Goal: Transaction & Acquisition: Purchase product/service

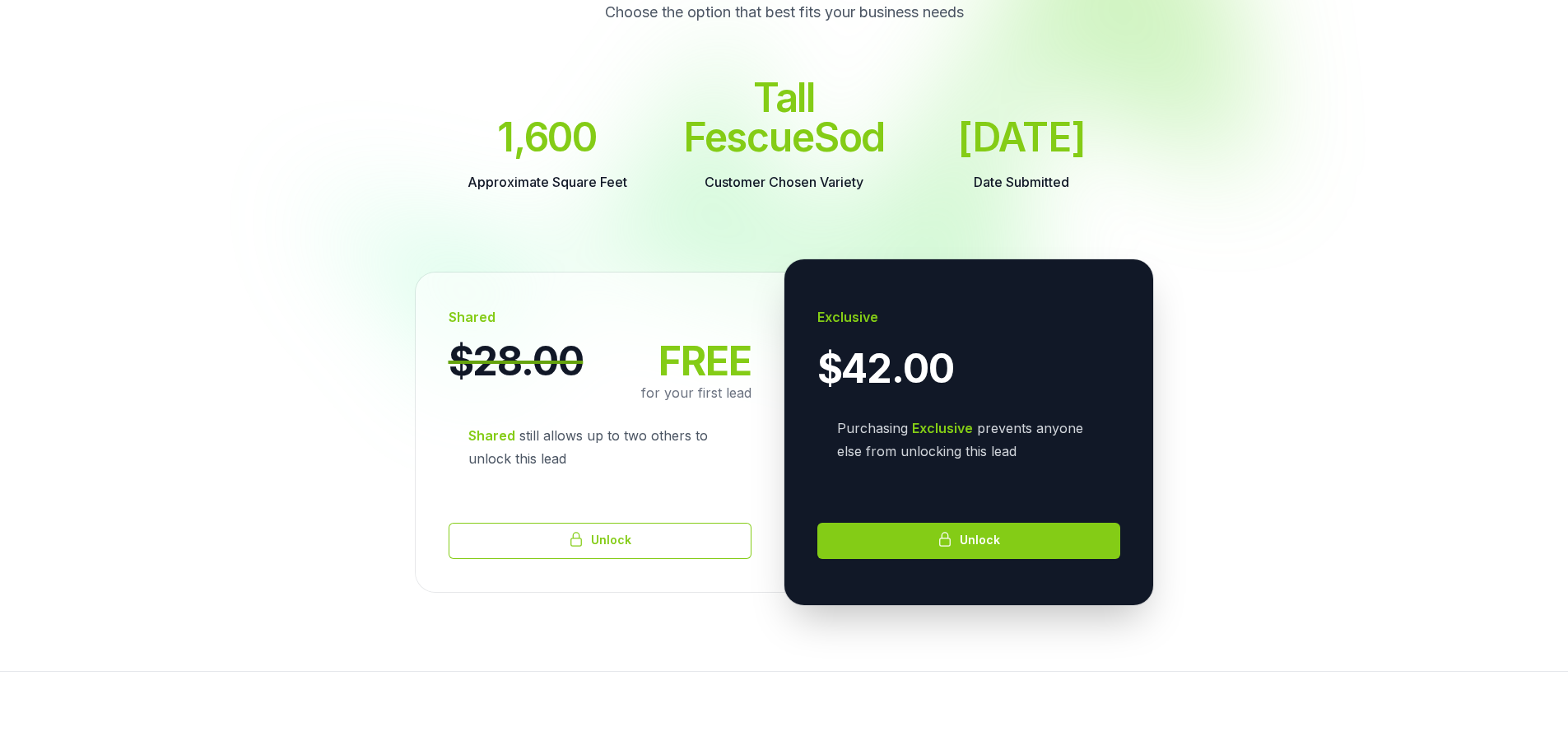
scroll to position [247, 0]
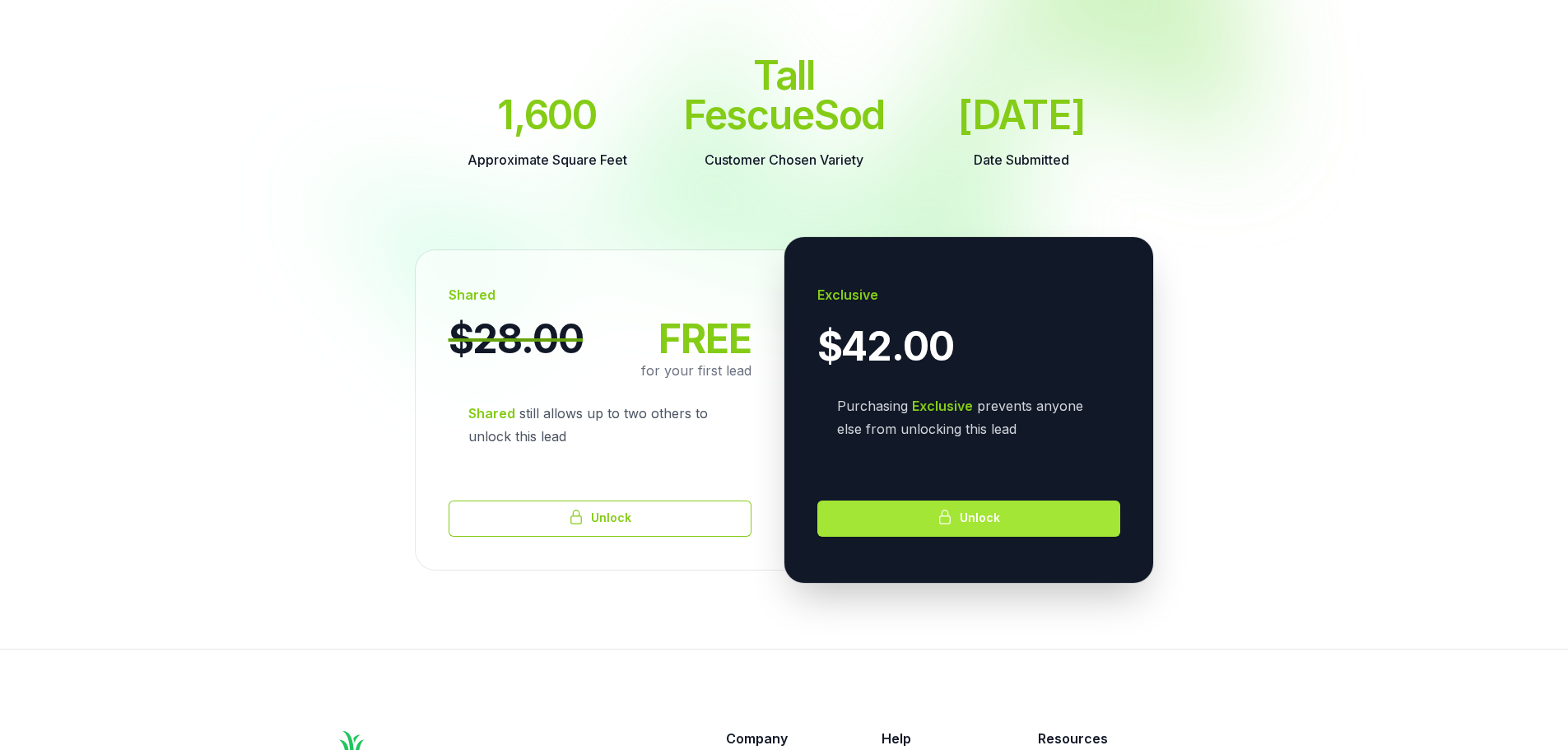
click at [947, 523] on icon at bounding box center [945, 516] width 16 height 16
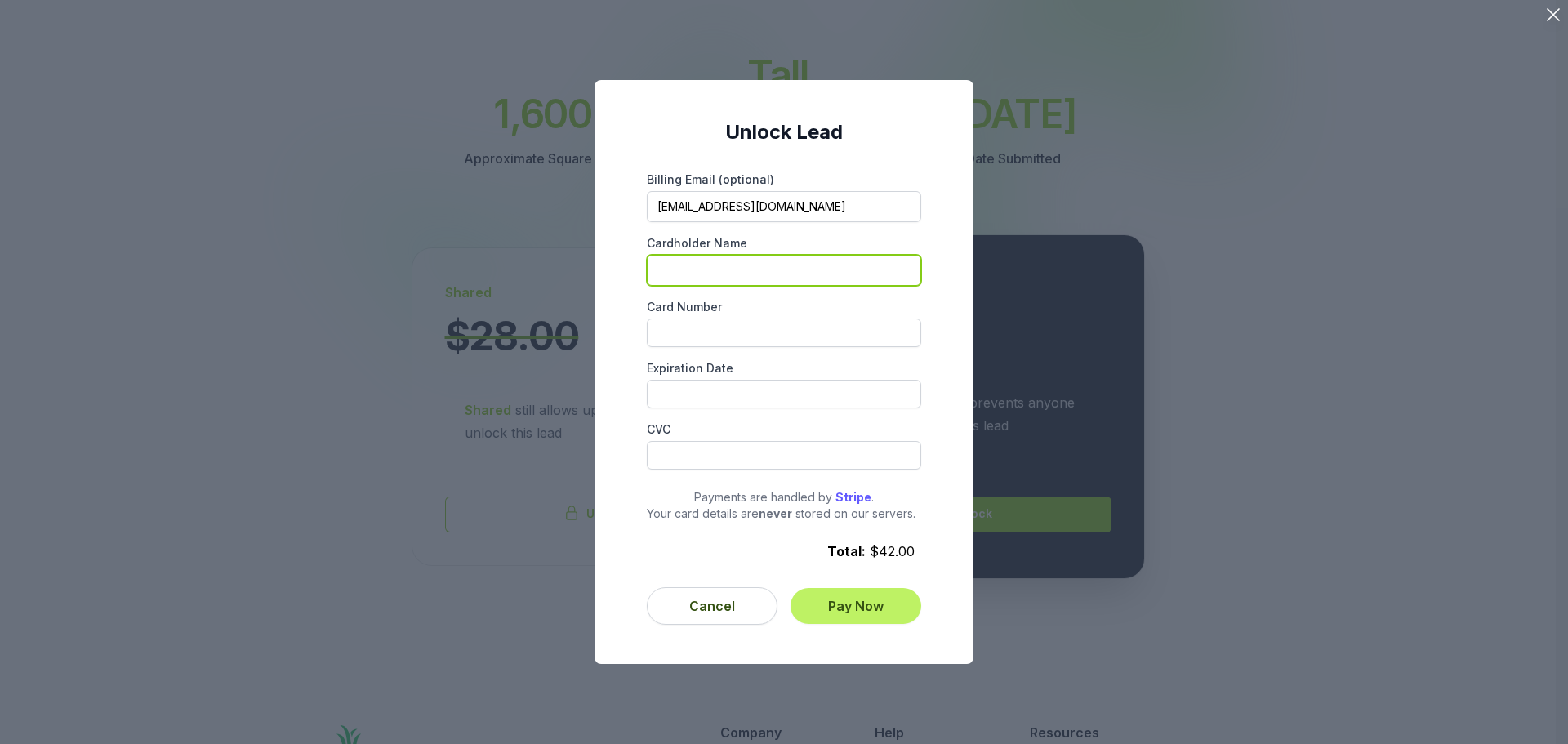
click at [761, 280] on input "Cardholder Name" at bounding box center [784, 270] width 274 height 31
type input "Premium Landscape Service"
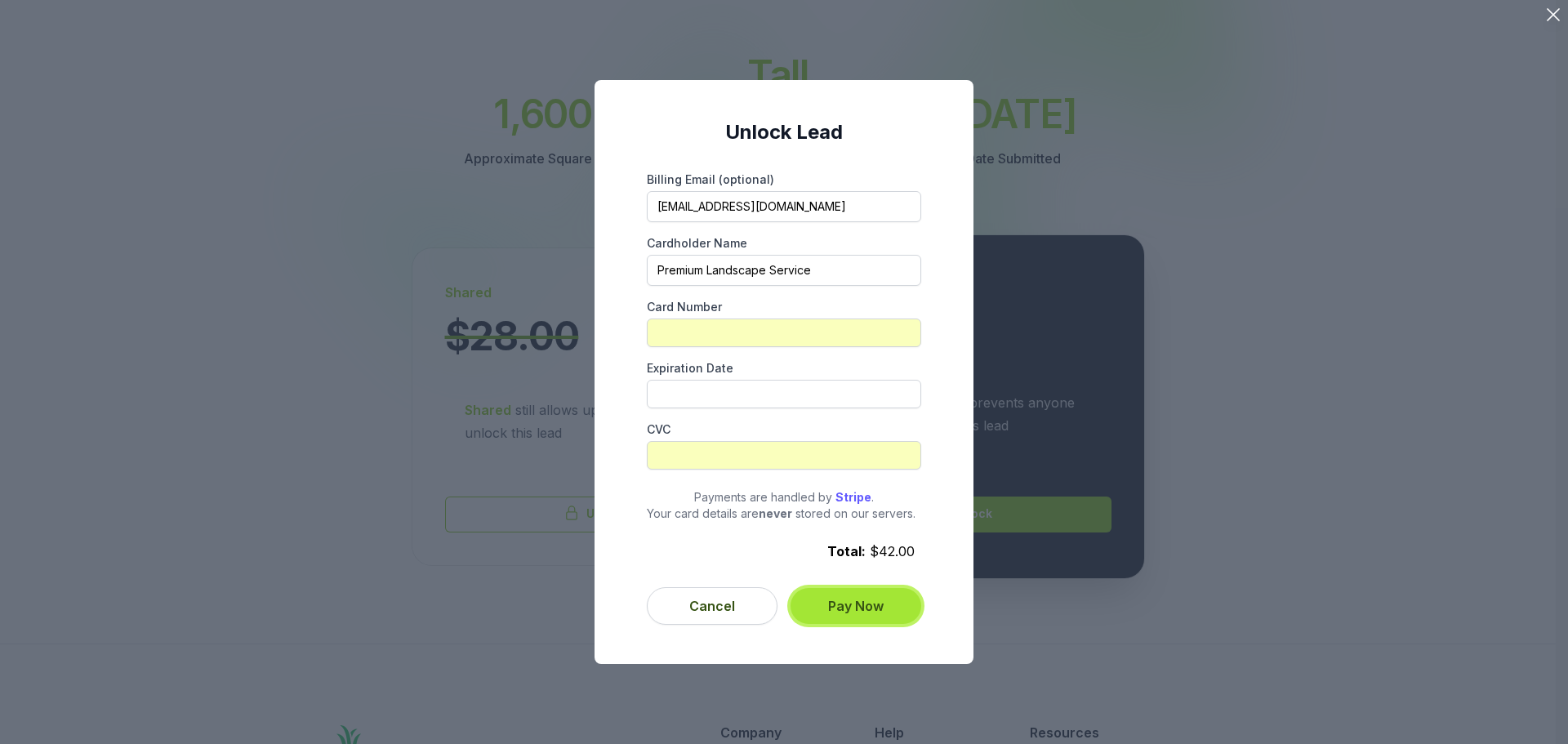
click at [855, 609] on button "Pay Now" at bounding box center [855, 606] width 131 height 36
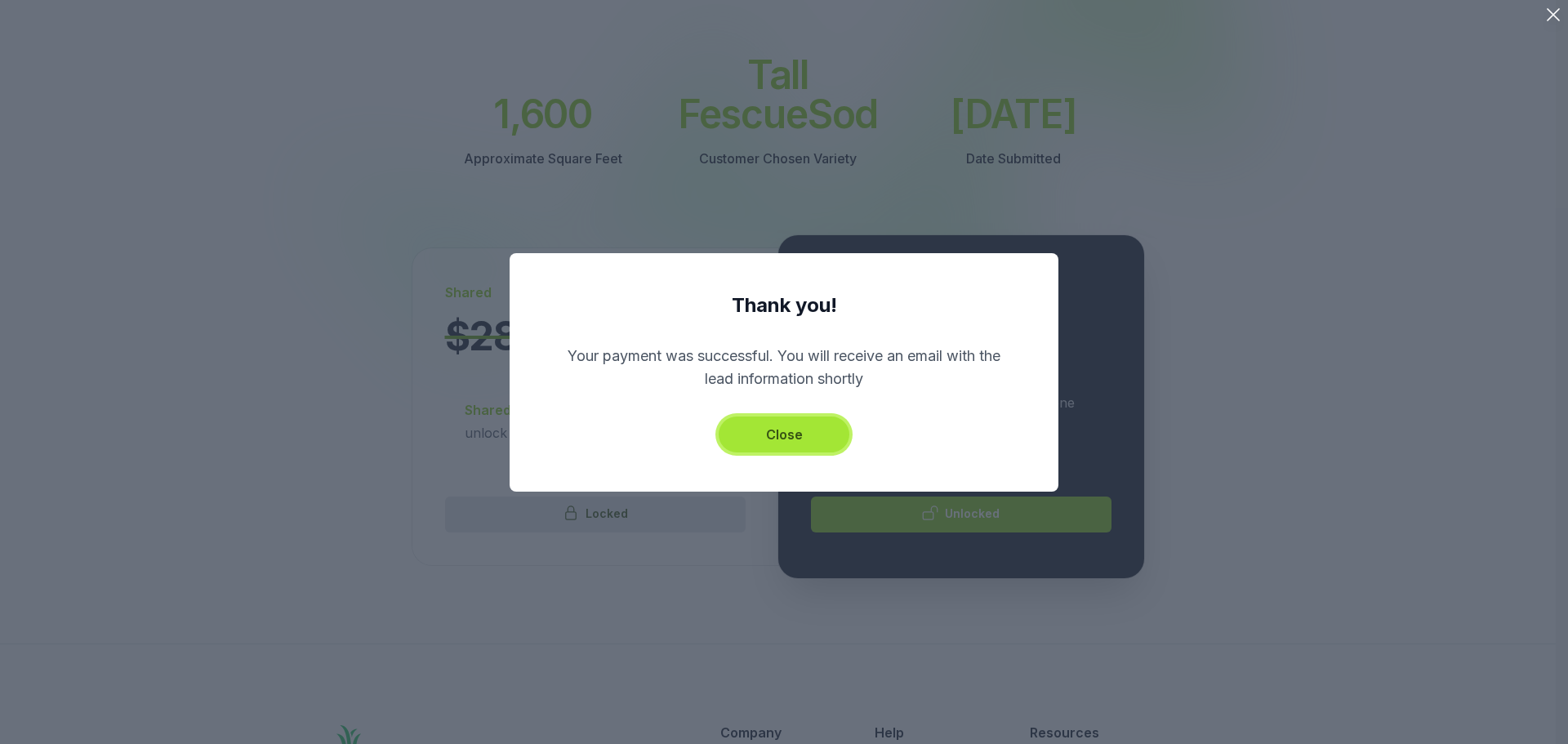
click at [794, 435] on button "Close" at bounding box center [784, 435] width 131 height 36
